Goal: Find specific page/section: Find specific page/section

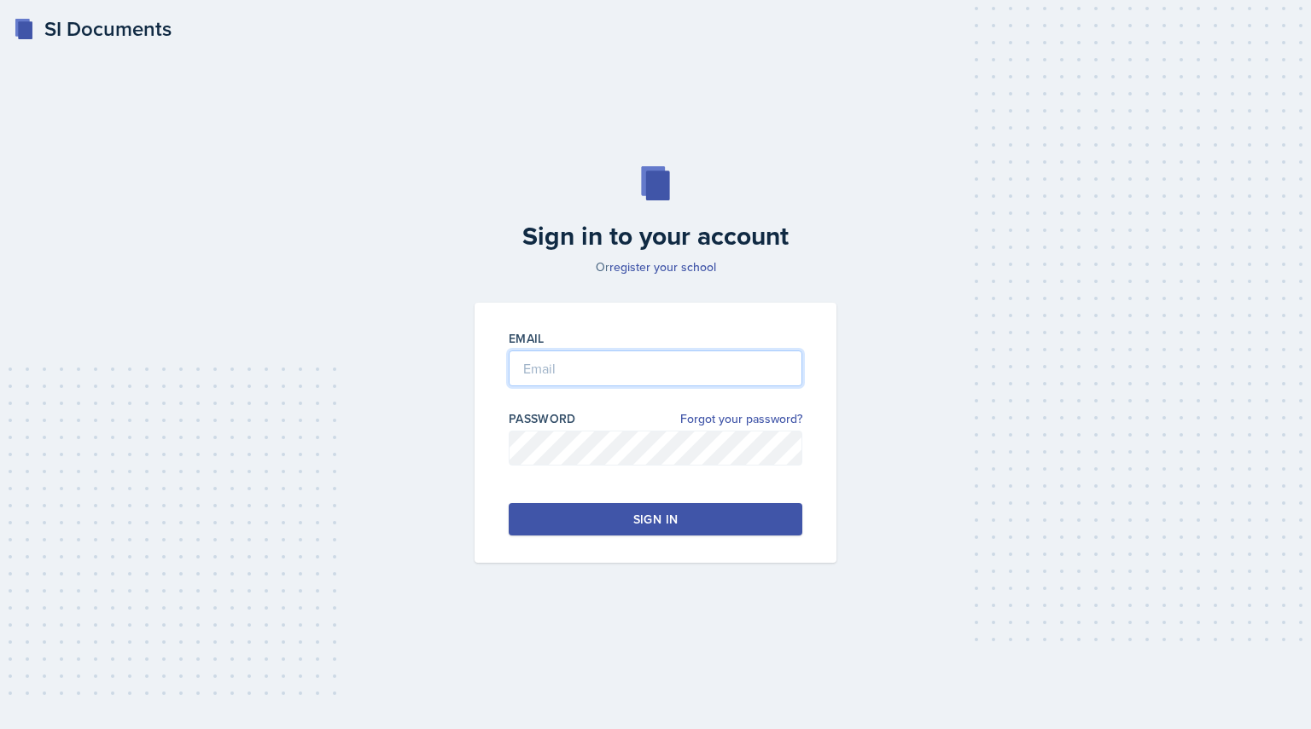
click at [593, 383] on input "email" at bounding box center [655, 369] width 293 height 36
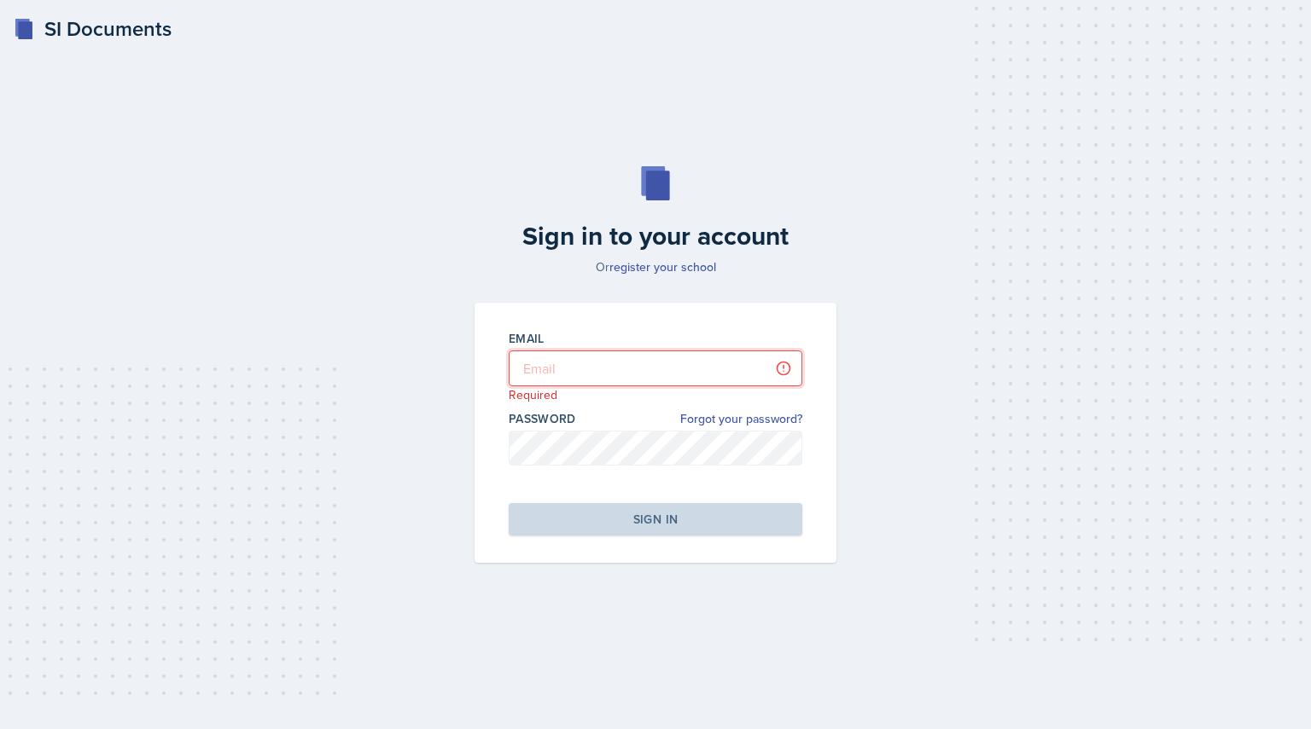
type input "[EMAIL_ADDRESS][PERSON_NAME][DOMAIN_NAME]"
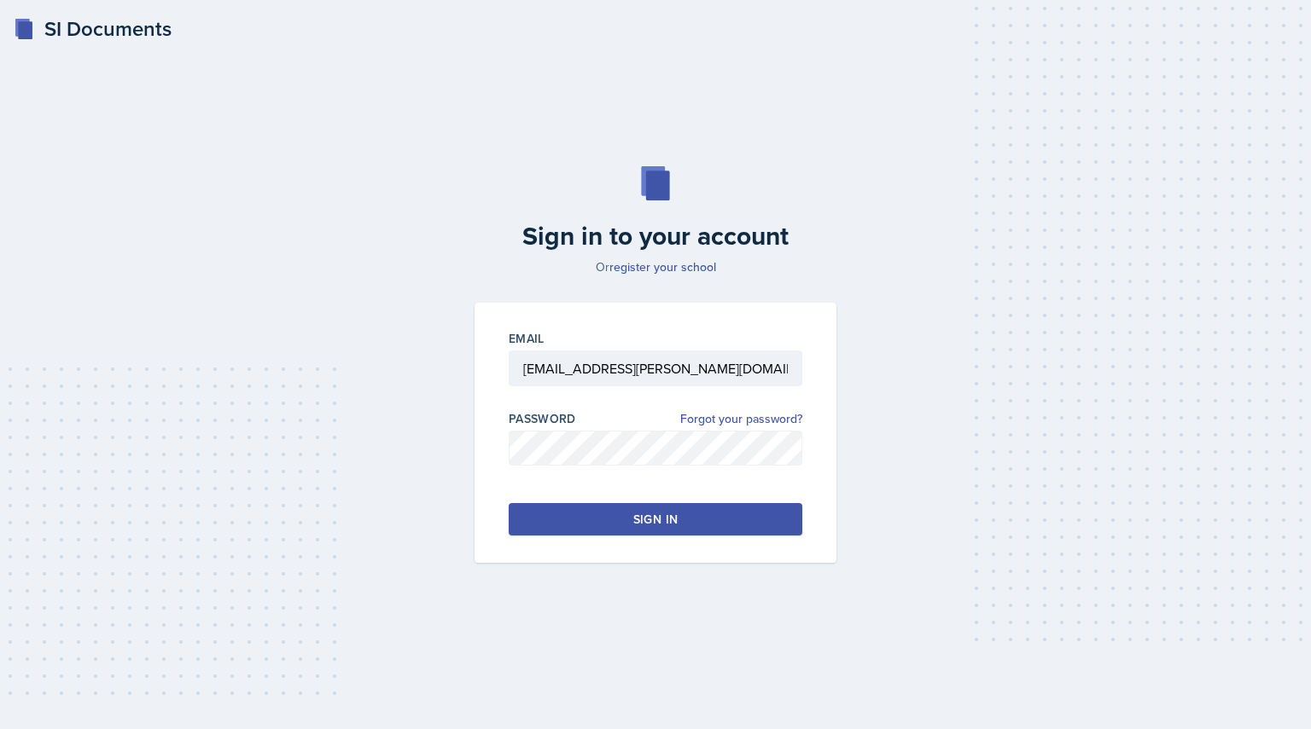
click at [609, 514] on button "Sign in" at bounding box center [655, 519] width 293 height 32
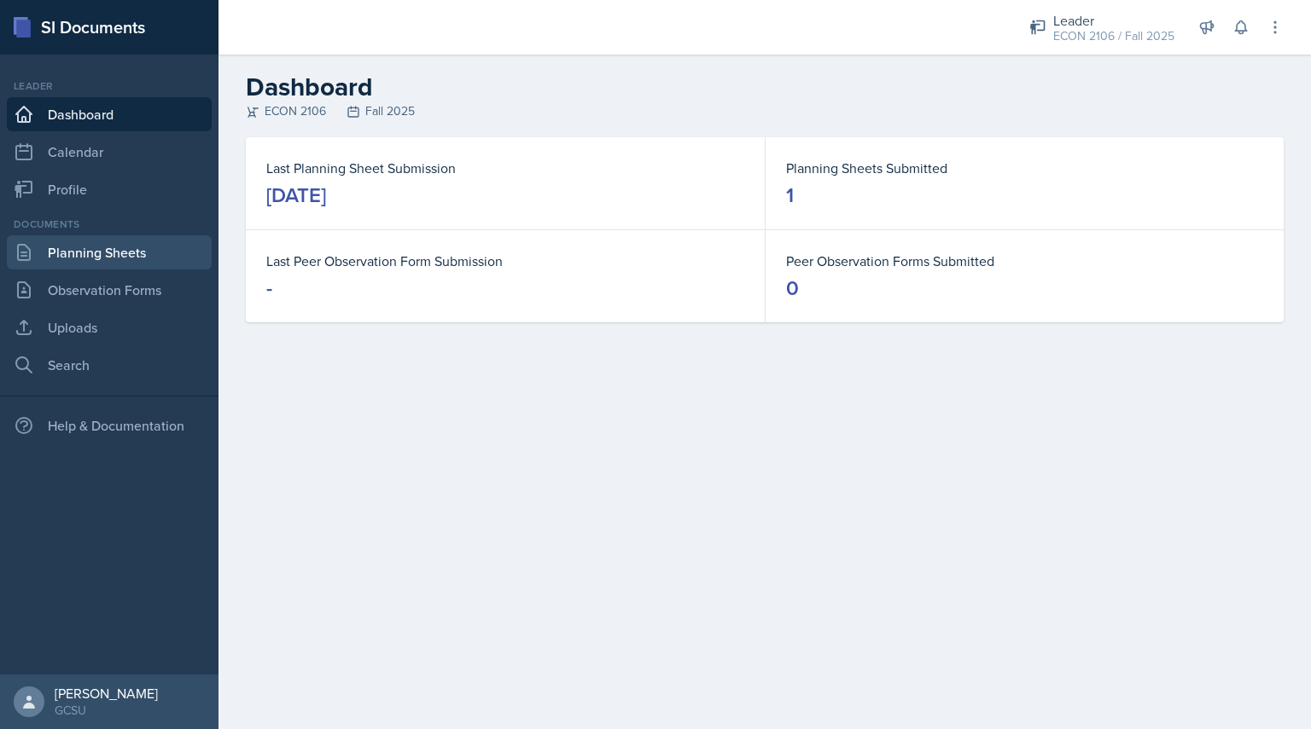
click at [149, 248] on link "Planning Sheets" at bounding box center [109, 252] width 205 height 34
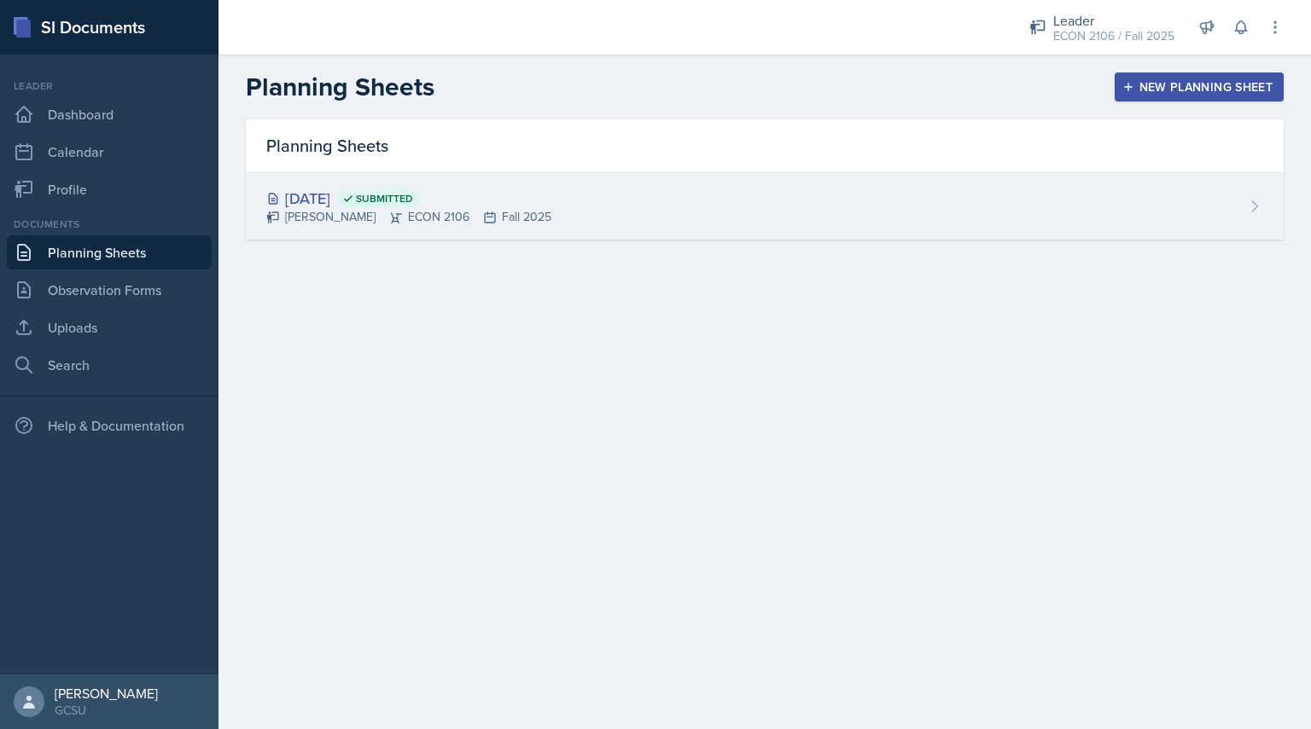
click at [392, 185] on div "[DATE] Submitted [PERSON_NAME] ECON 2106 Fall 2025" at bounding box center [764, 206] width 1037 height 67
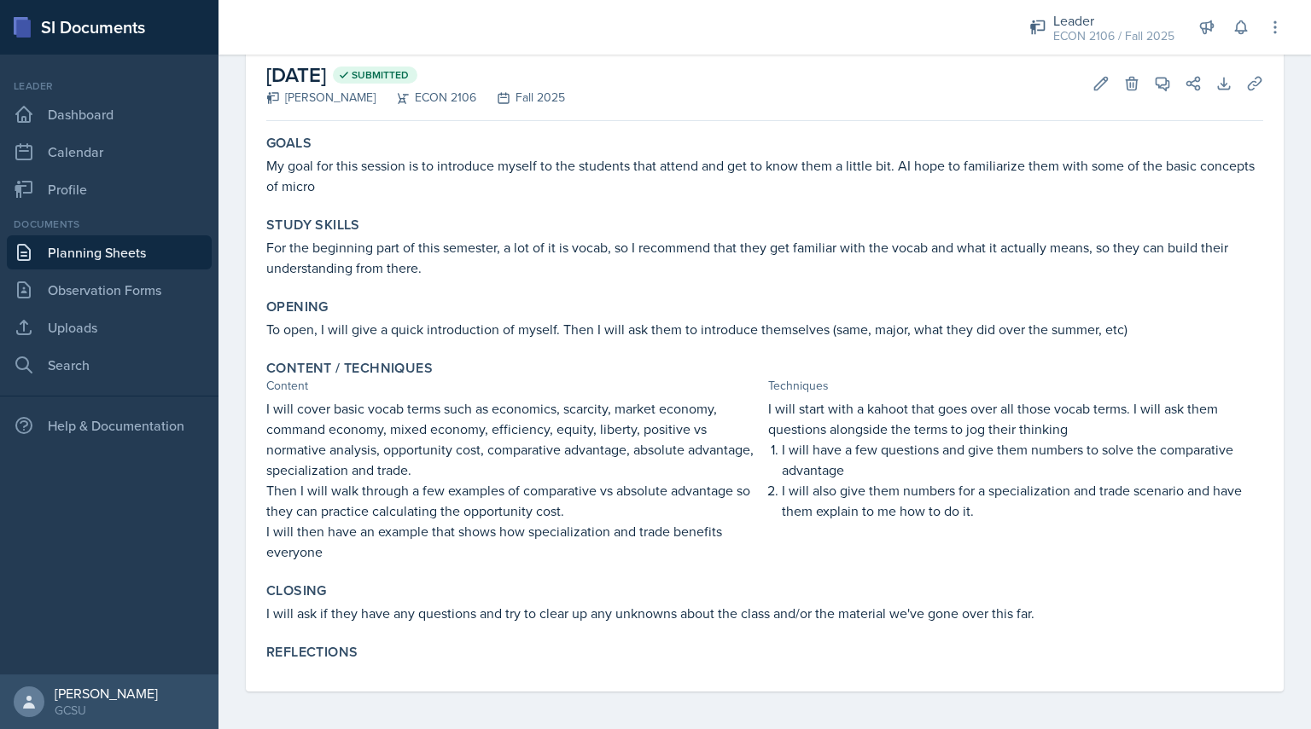
scroll to position [90, 0]
click at [498, 410] on p "I will cover basic vocab terms such as economics, scarcity, market economy, com…" at bounding box center [513, 437] width 495 height 82
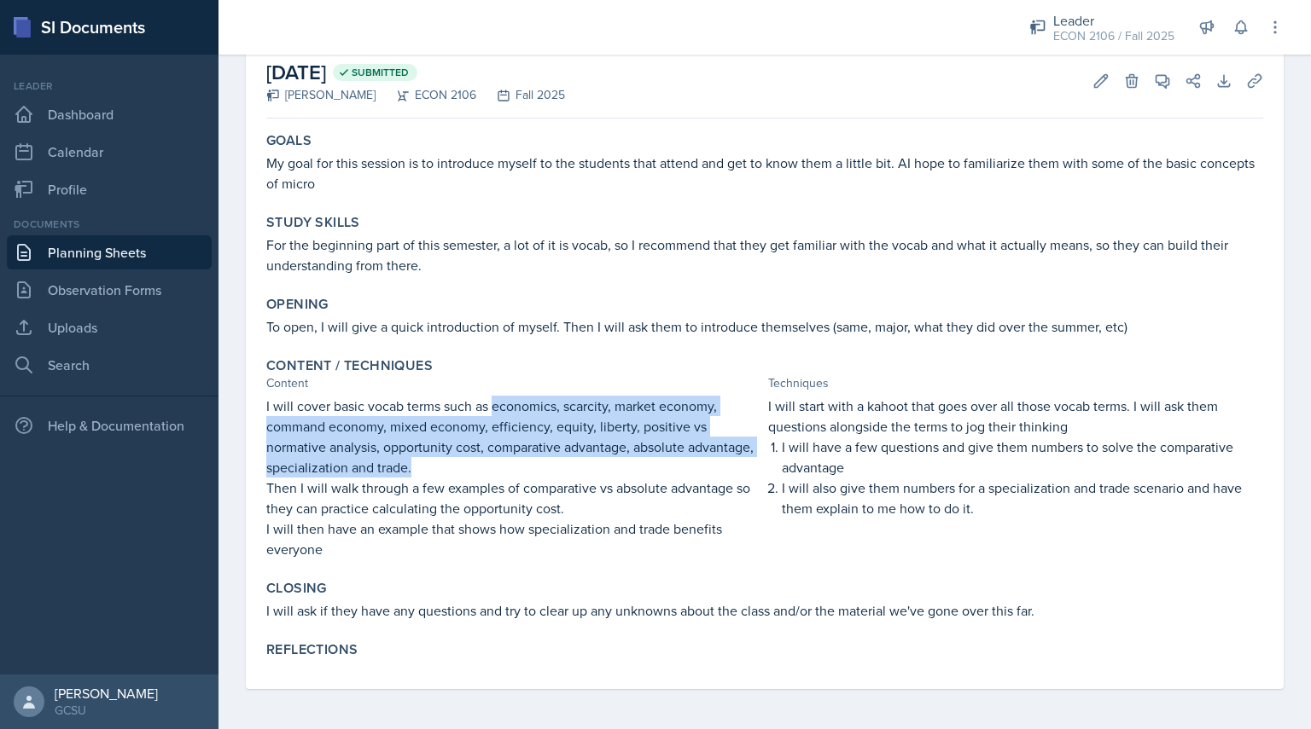
drag, startPoint x: 495, startPoint y: 407, endPoint x: 495, endPoint y: 467, distance: 59.7
click at [495, 467] on p "I will cover basic vocab terms such as economics, scarcity, market economy, com…" at bounding box center [513, 437] width 495 height 82
copy p "economics, scarcity, market economy, command economy, mixed economy, efficiency…"
